Goal: Task Accomplishment & Management: Manage account settings

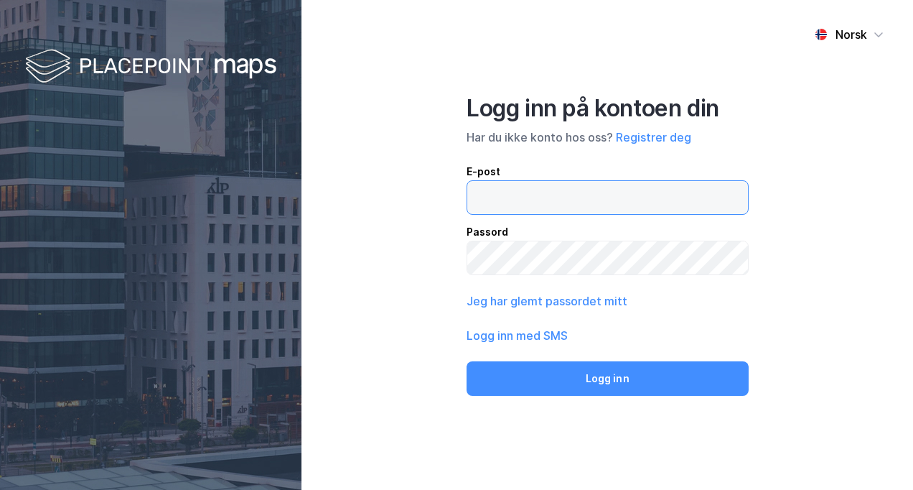
click at [503, 200] on input "email" at bounding box center [607, 197] width 281 height 33
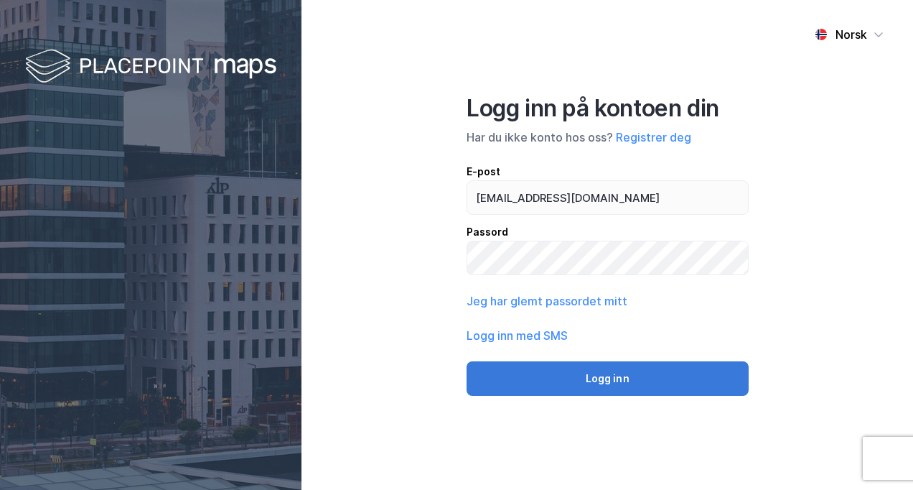
click at [541, 379] on button "Logg inn" at bounding box center [608, 378] width 282 height 34
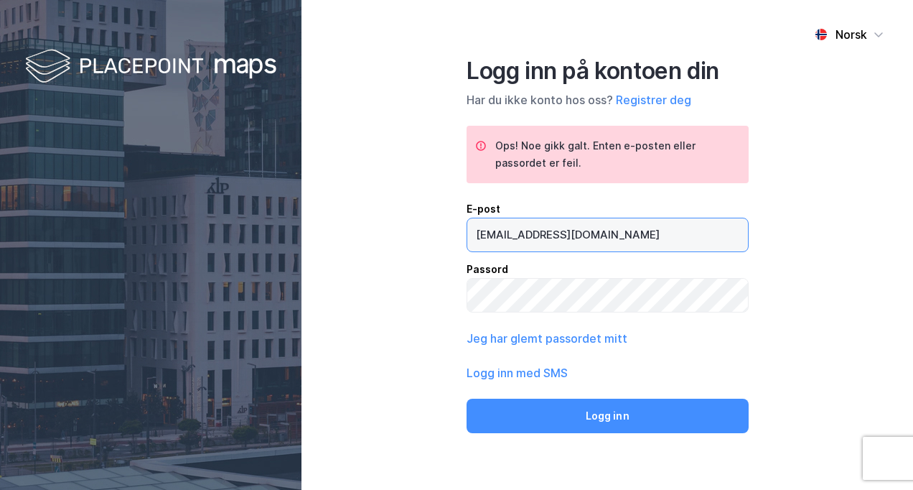
click at [545, 232] on input "[EMAIL_ADDRESS][DOMAIN_NAME]" at bounding box center [607, 234] width 281 height 33
drag, startPoint x: 568, startPoint y: 234, endPoint x: 299, endPoint y: 223, distance: 269.4
click at [299, 223] on div "Norsk Logg inn på kontoen din Har du ikke konto hos oss? Registrer deg Ops! Noe…" at bounding box center [456, 245] width 913 height 490
paste input "[EMAIL_ADDRESS][DOMAIN_NAME]"
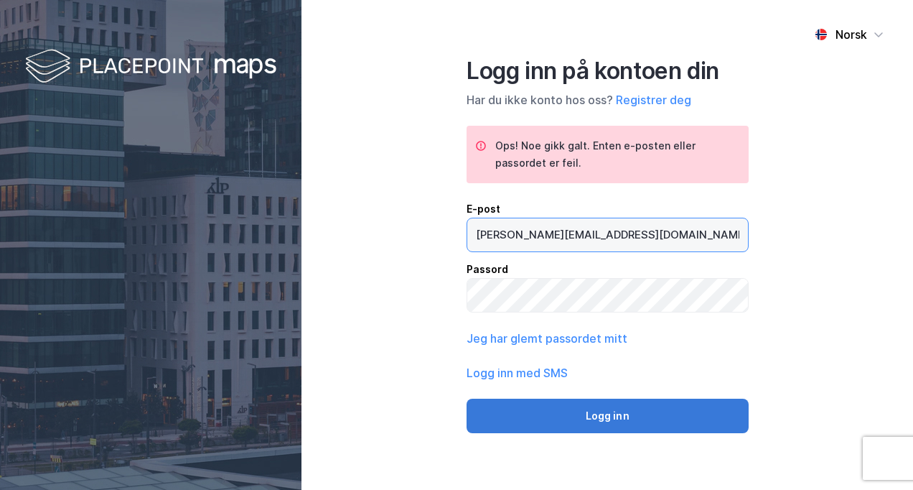
type input "[PERSON_NAME][EMAIL_ADDRESS][DOMAIN_NAME]"
click at [613, 418] on button "Logg inn" at bounding box center [608, 415] width 282 height 34
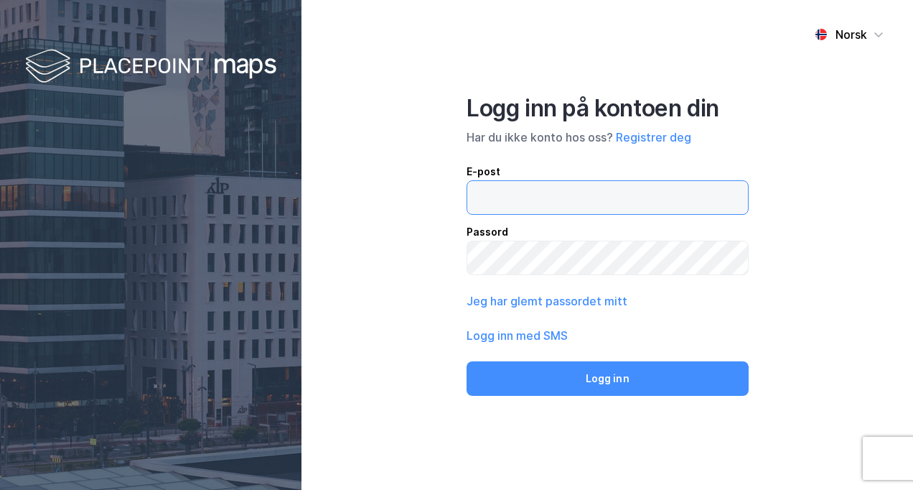
click at [529, 198] on input "email" at bounding box center [607, 197] width 281 height 33
type input "lars.bastiansen@malling.no"
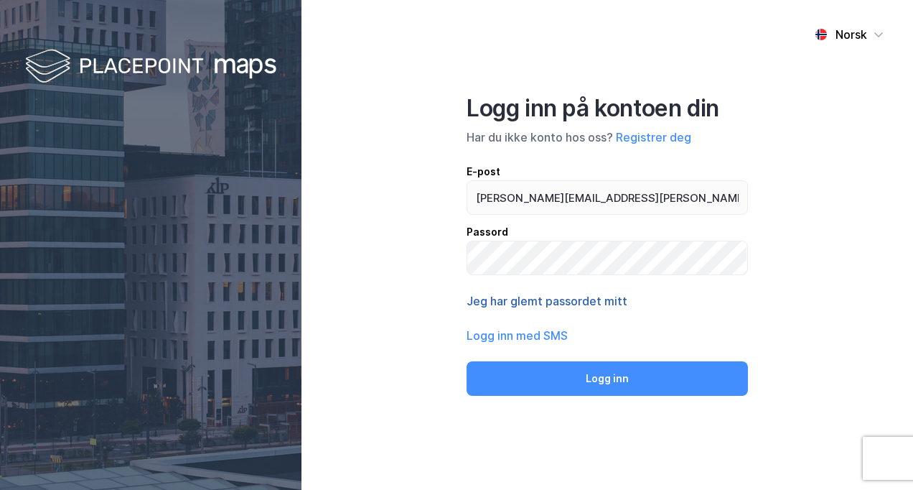
click at [530, 299] on button "Jeg har glemt passordet mitt" at bounding box center [547, 300] width 161 height 17
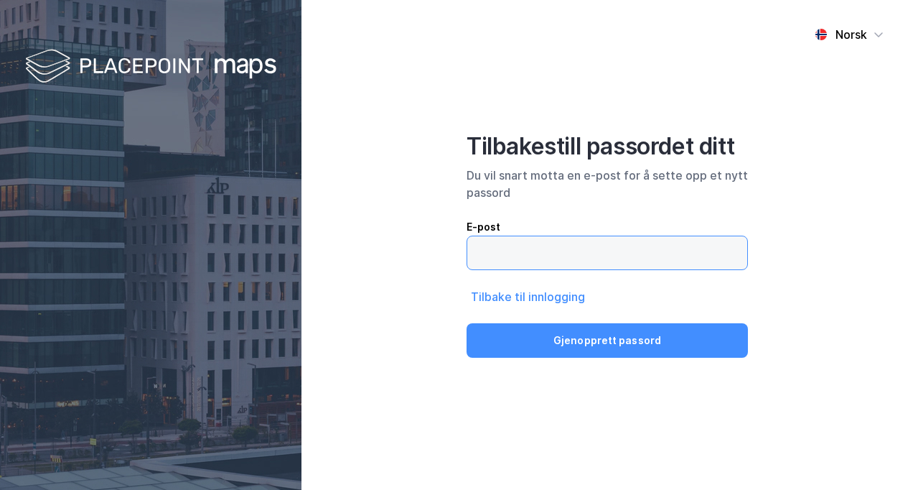
click at [533, 257] on input "email" at bounding box center [607, 252] width 280 height 33
type input "lars.bastiansen@malling.no"
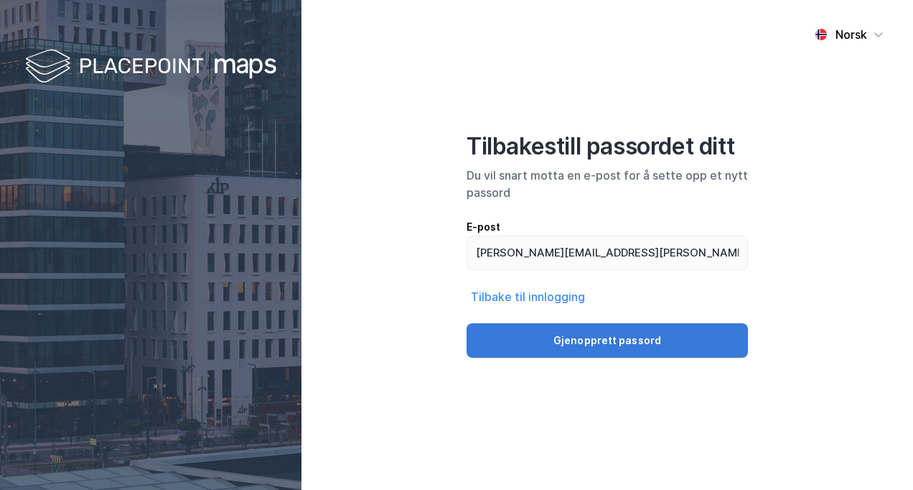
click at [559, 345] on button "Gjenopprett passord" at bounding box center [607, 340] width 281 height 34
